Goal: Find specific page/section: Find specific page/section

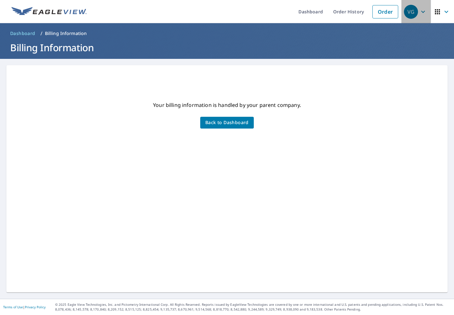
click at [419, 11] on icon "button" at bounding box center [423, 12] width 8 height 8
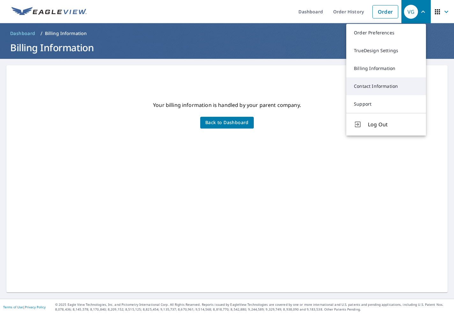
click at [373, 87] on link "Contact Information" at bounding box center [386, 86] width 80 height 18
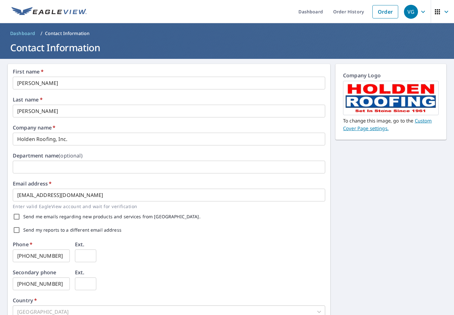
click at [442, 12] on icon "button" at bounding box center [446, 12] width 8 height 8
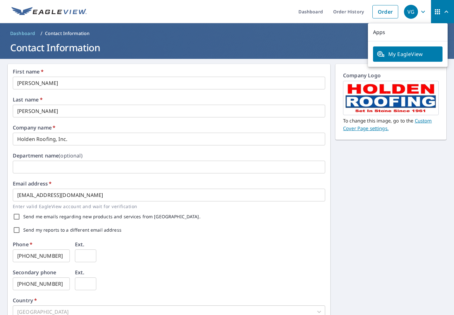
click at [421, 11] on icon "button" at bounding box center [423, 12] width 4 height 2
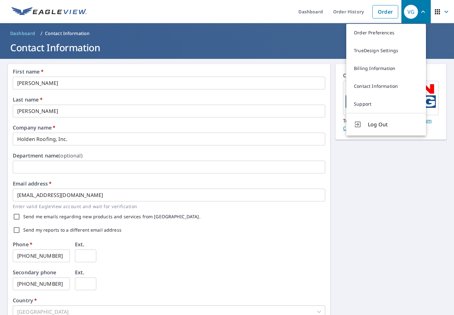
click at [363, 197] on div "First name   * [PERSON_NAME] ​ Last name   * [PERSON_NAME] ​ Company name   * H…" at bounding box center [227, 245] width 454 height 373
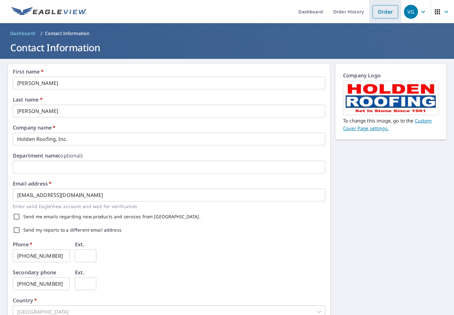
click at [382, 12] on link "Order" at bounding box center [385, 11] width 26 height 13
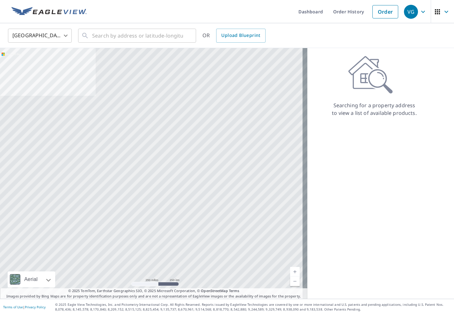
click at [405, 11] on div "VG" at bounding box center [411, 12] width 14 height 14
